Goal: Task Accomplishment & Management: Use online tool/utility

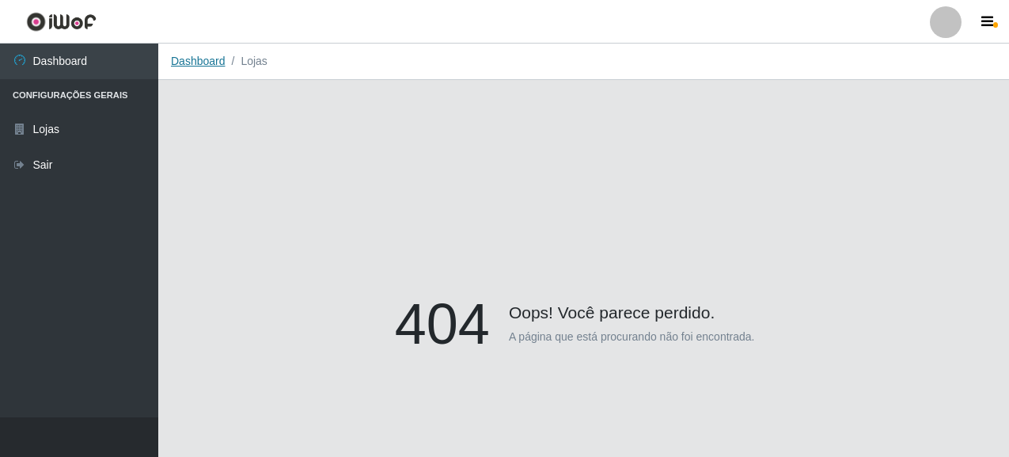
click at [195, 60] on link "Dashboard" at bounding box center [198, 61] width 55 height 13
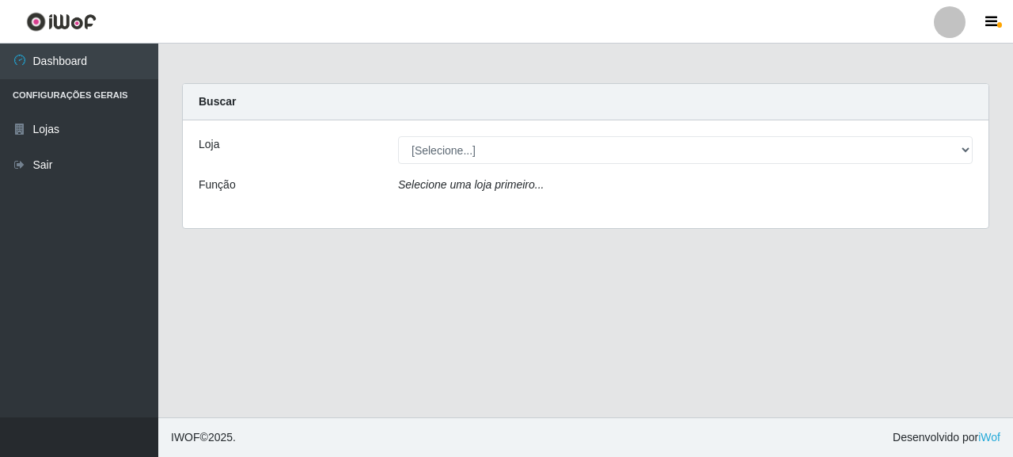
click at [480, 180] on icon "Selecione uma loja primeiro..." at bounding box center [471, 184] width 146 height 13
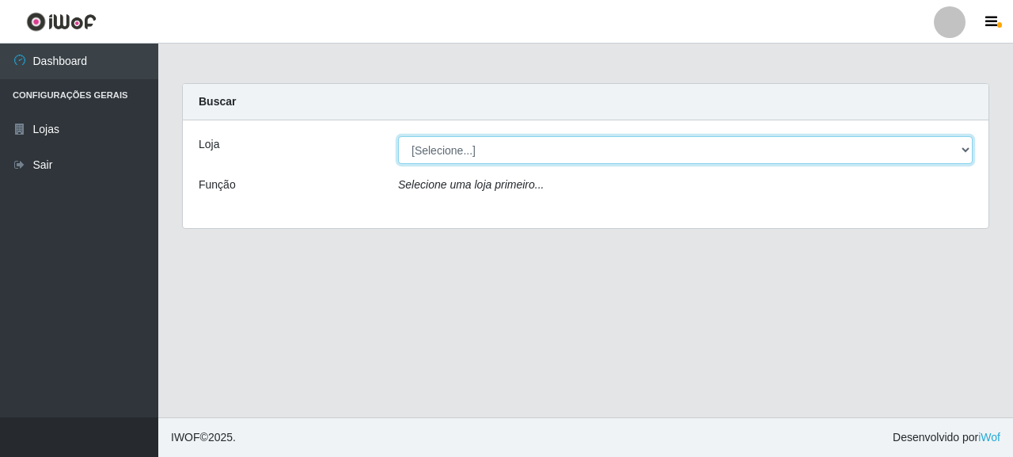
click at [479, 145] on select "[Selecione...] Supermercado Queiroz - [GEOGRAPHIC_DATA]" at bounding box center [685, 150] width 574 height 28
select select "496"
click at [398, 136] on select "[Selecione...] Supermercado Queiroz - [GEOGRAPHIC_DATA]" at bounding box center [685, 150] width 574 height 28
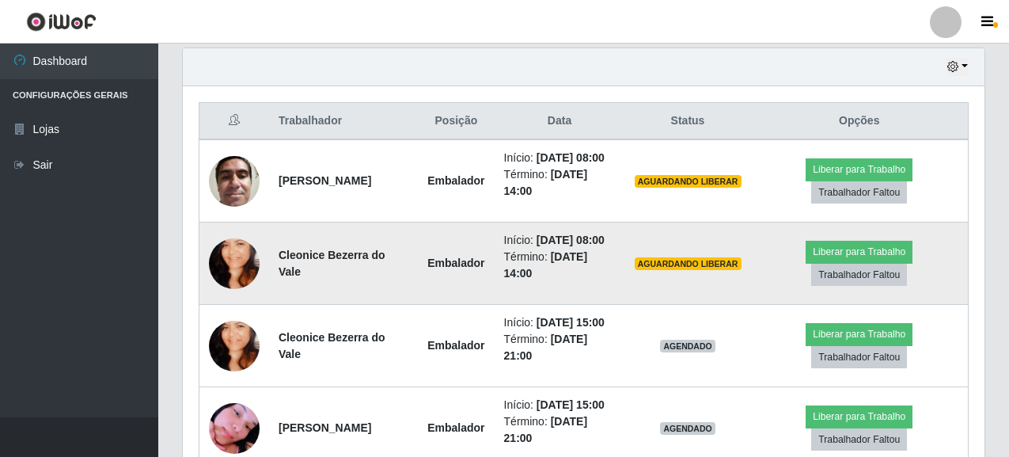
scroll to position [559, 0]
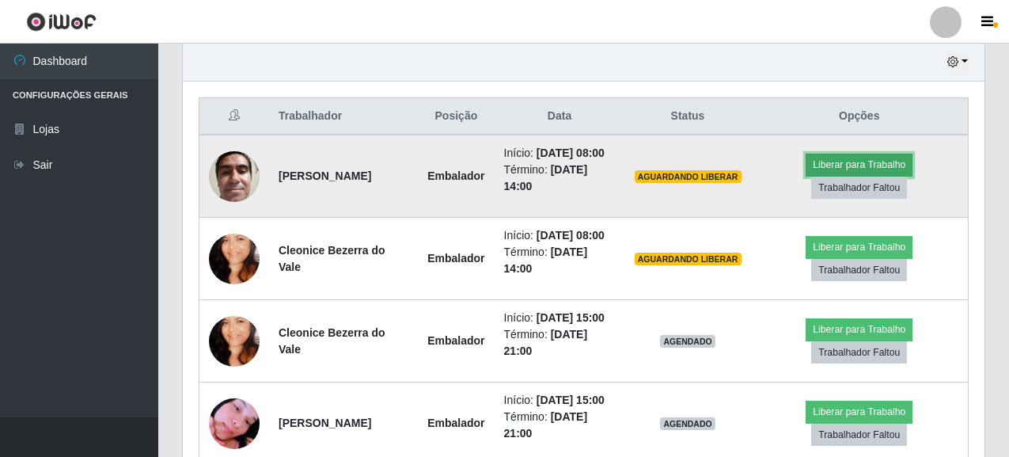
click at [853, 165] on button "Liberar para Trabalho" at bounding box center [858, 164] width 107 height 22
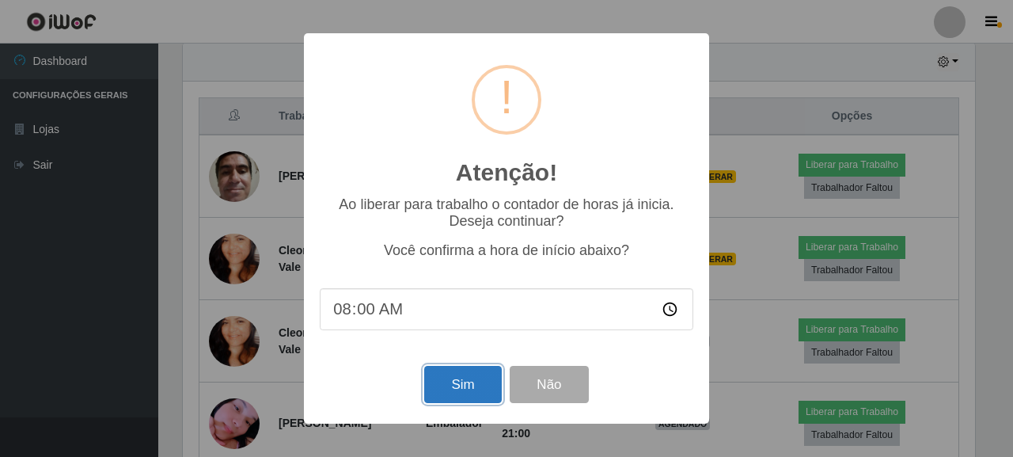
click at [462, 384] on button "Sim" at bounding box center [462, 384] width 77 height 37
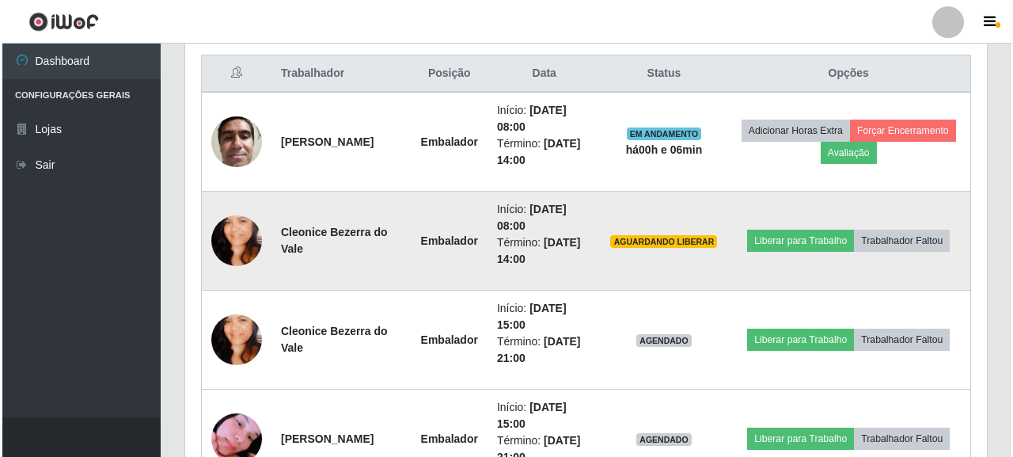
scroll to position [629, 0]
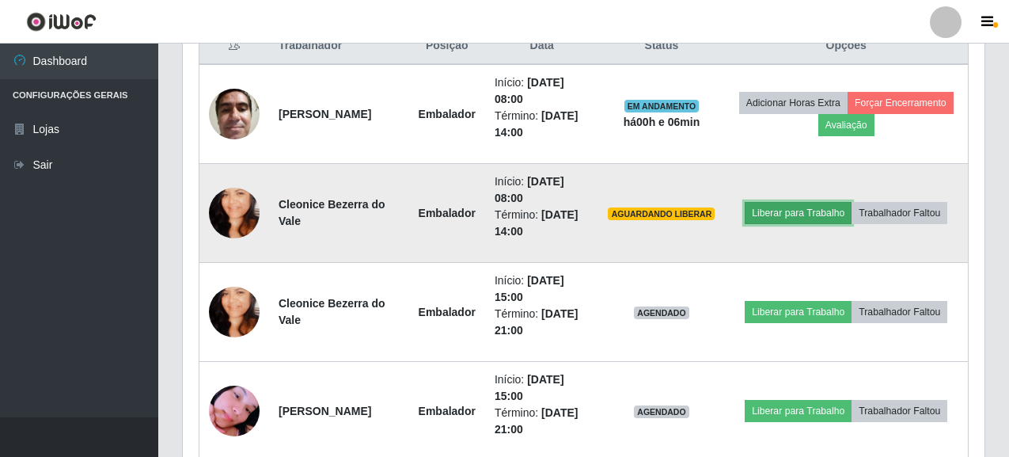
click at [821, 216] on button "Liberar para Trabalho" at bounding box center [798, 213] width 107 height 22
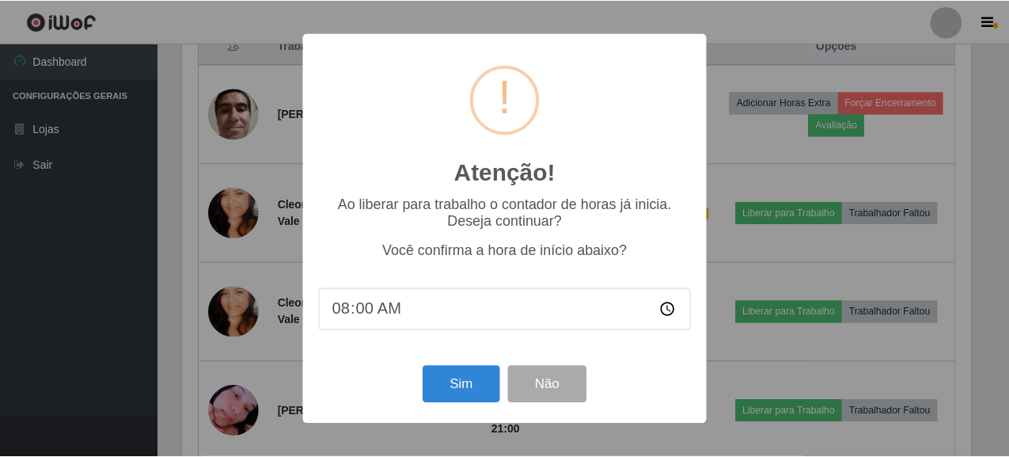
scroll to position [328, 792]
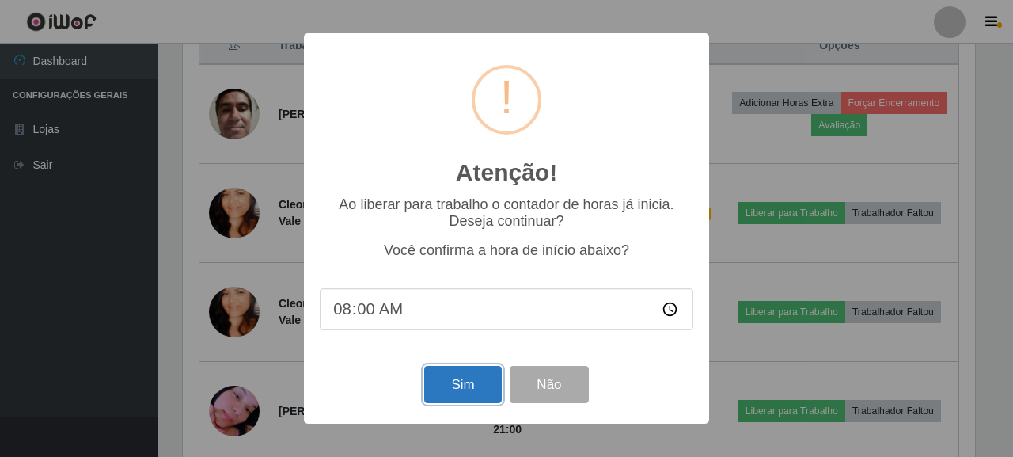
click at [453, 388] on button "Sim" at bounding box center [462, 384] width 77 height 37
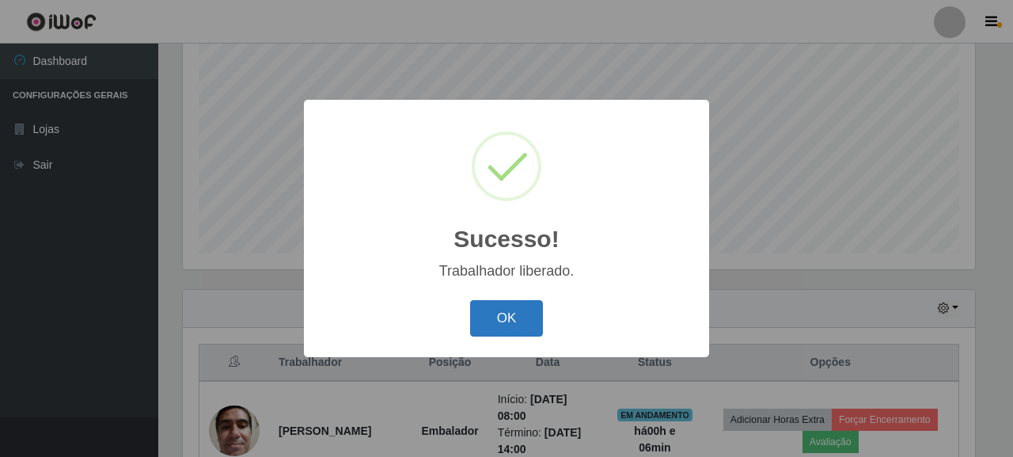
click at [513, 321] on button "OK" at bounding box center [507, 318] width 74 height 37
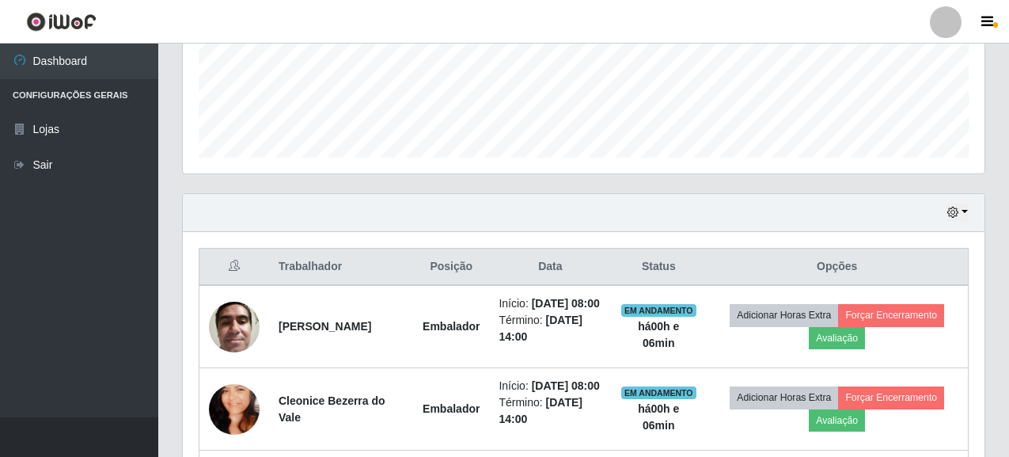
scroll to position [392, 0]
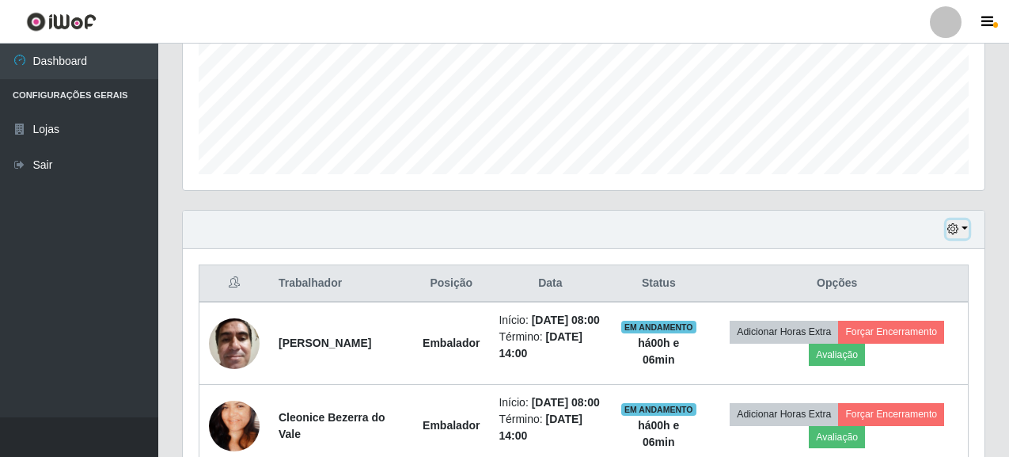
click at [966, 227] on button "button" at bounding box center [957, 229] width 22 height 18
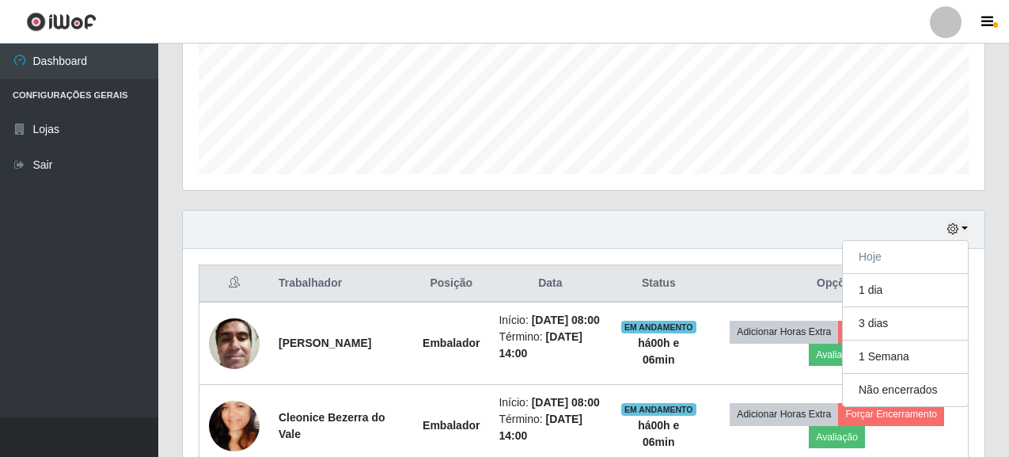
click at [632, 238] on div "Hoje 1 dia 3 dias 1 Semana Não encerrados" at bounding box center [583, 229] width 801 height 38
